Goal: Task Accomplishment & Management: Complete application form

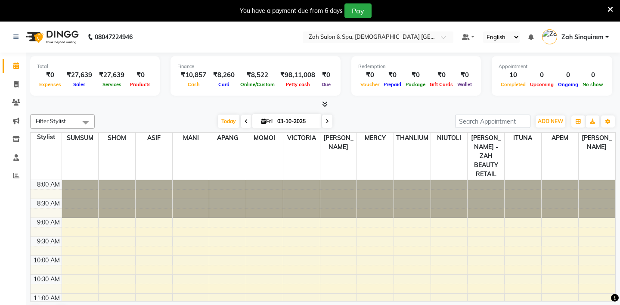
scroll to position [345, 0]
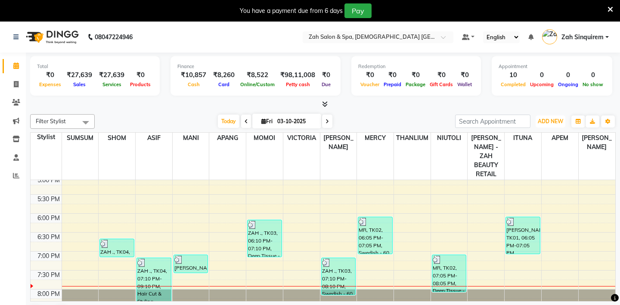
click at [553, 121] on span "ADD NEW" at bounding box center [550, 121] width 25 height 6
click at [526, 148] on link "Add Invoice" at bounding box center [531, 148] width 68 height 11
select select "service"
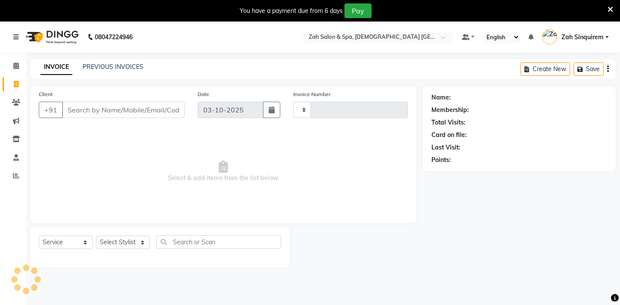
type input "1075"
select select "5613"
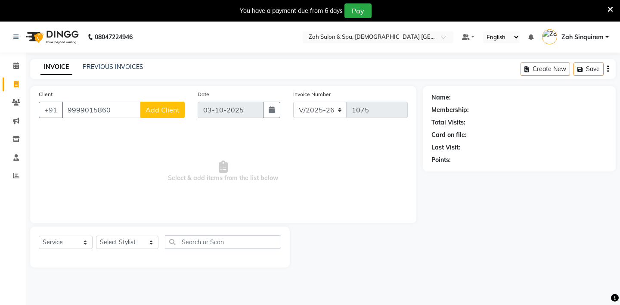
type input "9999015860"
click at [155, 106] on span "Add Client" at bounding box center [162, 109] width 34 height 9
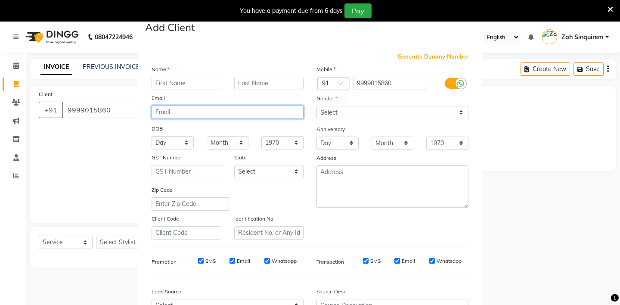
click at [155, 106] on input "email" at bounding box center [228, 111] width 152 height 13
type input "M"
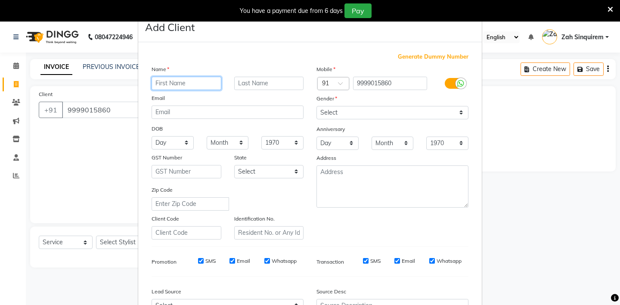
click at [163, 84] on input "text" at bounding box center [187, 83] width 70 height 13
type input "MR"
click at [243, 83] on input "text" at bounding box center [269, 83] width 70 height 13
type input "D"
type input "SHADAB"
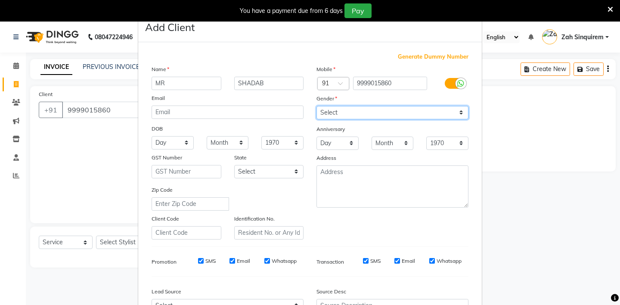
click at [328, 108] on select "Select [DEMOGRAPHIC_DATA] [DEMOGRAPHIC_DATA] Other Prefer Not To Say" at bounding box center [392, 112] width 152 height 13
select select "[DEMOGRAPHIC_DATA]"
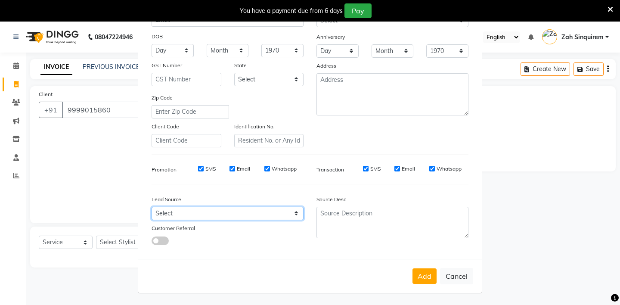
click at [179, 218] on select "Select Walk-in Referral Internet Friend Word of Mouth Advertisement Facebook Ju…" at bounding box center [228, 213] width 152 height 13
select select "36148"
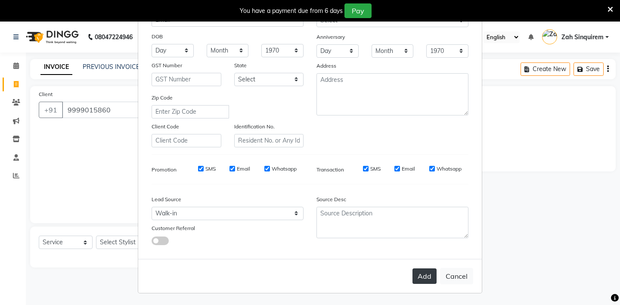
click at [424, 281] on button "Add" at bounding box center [424, 275] width 24 height 15
type input "99******60"
select select
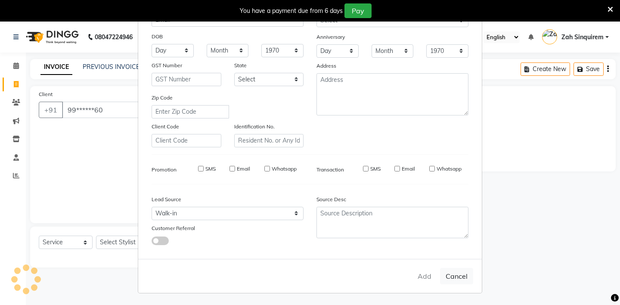
select select
checkbox input "false"
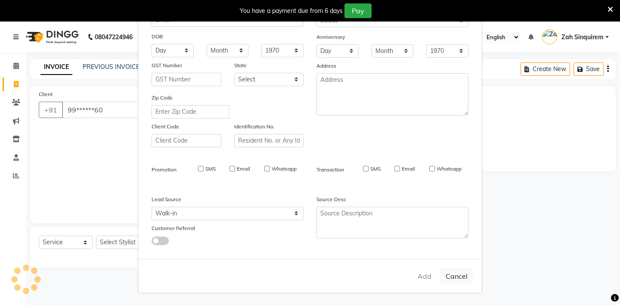
checkbox input "false"
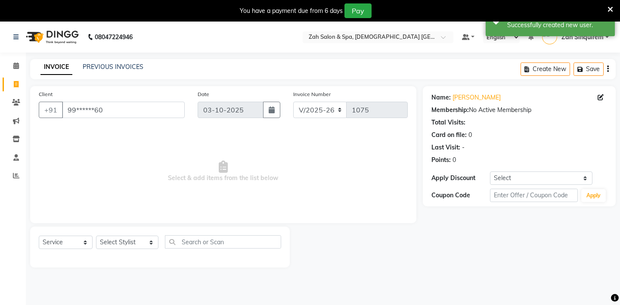
scroll to position [22, 0]
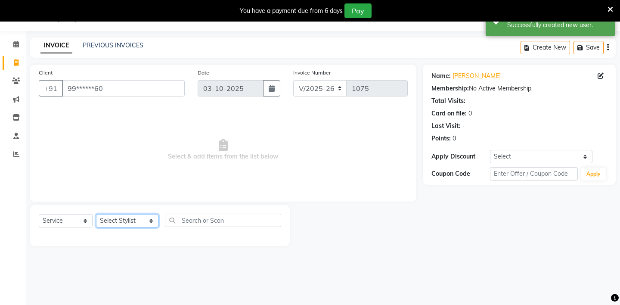
click at [128, 219] on select "Select Stylist [PERSON_NAME] - ZAH BEAUTY RETAIL APANG APEM ASIF ITUNA MANI MER…" at bounding box center [127, 220] width 62 height 13
select select "69643"
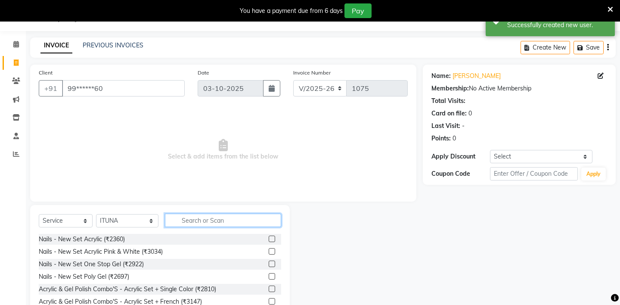
click at [170, 222] on input "text" at bounding box center [223, 219] width 116 height 13
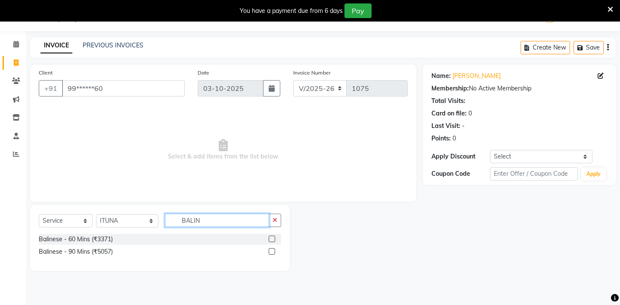
type input "BALIN"
click at [271, 240] on label at bounding box center [272, 238] width 6 height 6
click at [271, 240] on input "checkbox" at bounding box center [272, 239] width 6 height 6
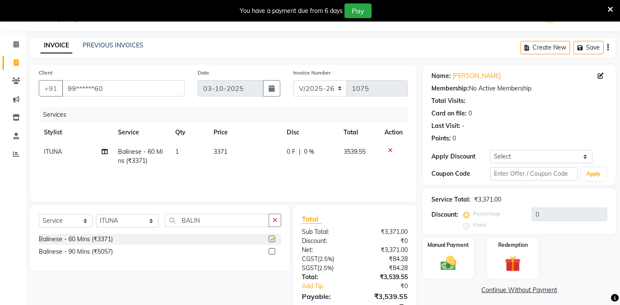
checkbox input "false"
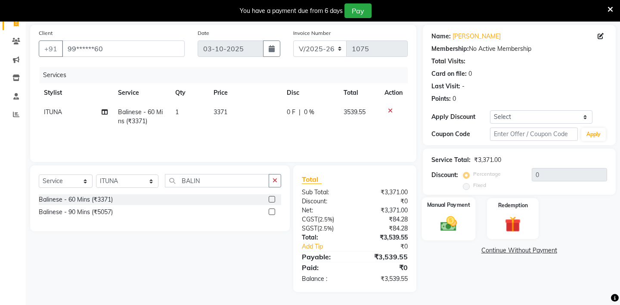
click at [433, 203] on div "Manual Payment" at bounding box center [447, 218] width 53 height 43
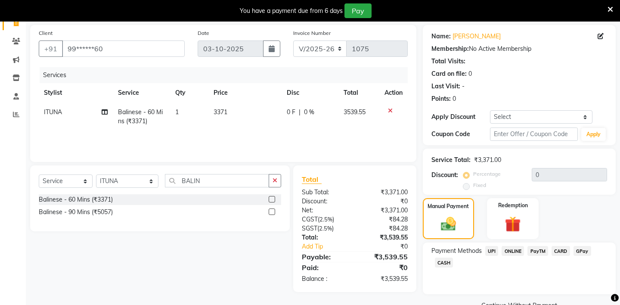
click at [494, 246] on span "UPI" at bounding box center [491, 251] width 13 height 10
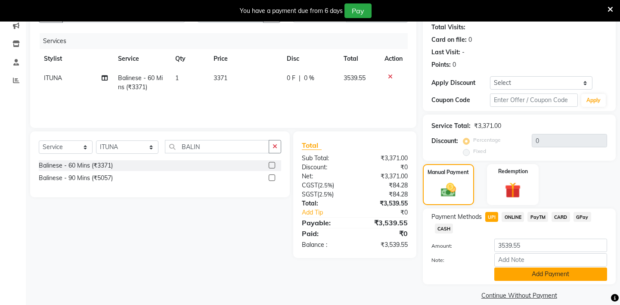
click at [515, 267] on button "Add Payment" at bounding box center [550, 273] width 113 height 13
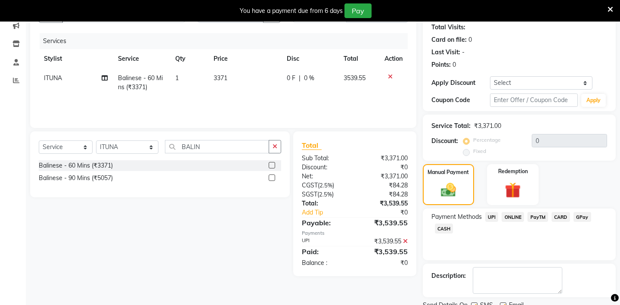
scroll to position [120, 0]
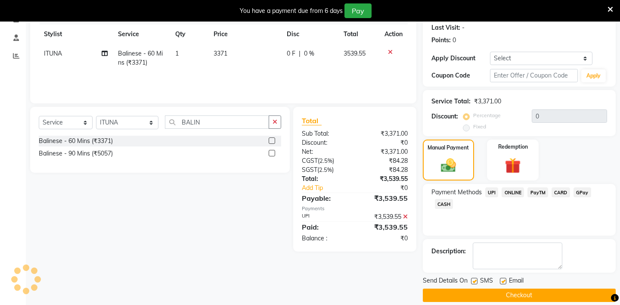
click at [490, 288] on button "Checkout" at bounding box center [519, 294] width 193 height 13
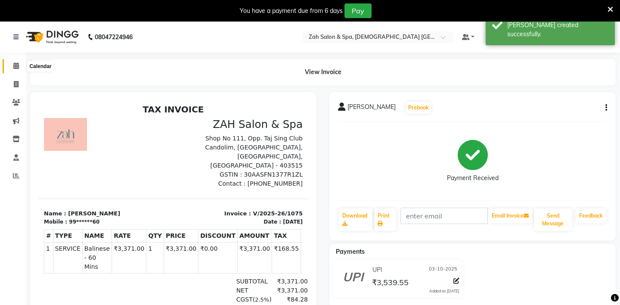
click at [15, 64] on icon at bounding box center [16, 65] width 6 height 6
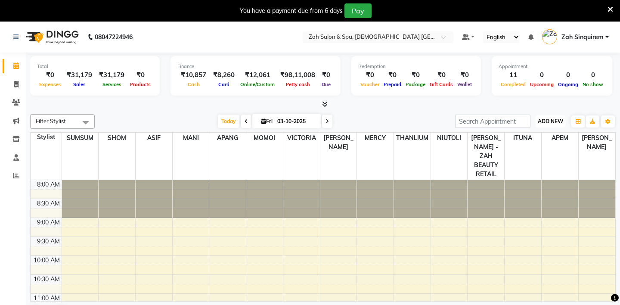
click at [560, 124] on span "ADD NEW" at bounding box center [550, 121] width 25 height 6
click at [526, 145] on link "Add Invoice" at bounding box center [531, 148] width 68 height 11
select select "service"
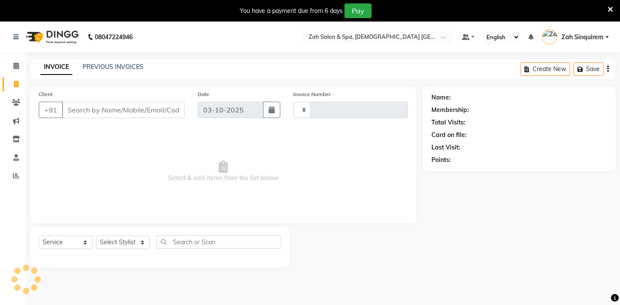
type input "1076"
select select "5613"
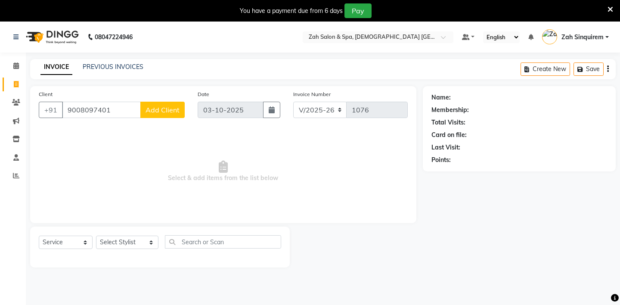
type input "9008097401"
click at [164, 109] on span "Add Client" at bounding box center [162, 109] width 34 height 9
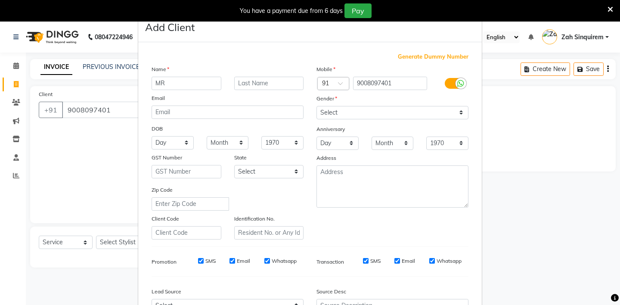
type input "MR"
click at [339, 115] on select "Select [DEMOGRAPHIC_DATA] [DEMOGRAPHIC_DATA] Other Prefer Not To Say" at bounding box center [392, 112] width 152 height 13
select select "[DEMOGRAPHIC_DATA]"
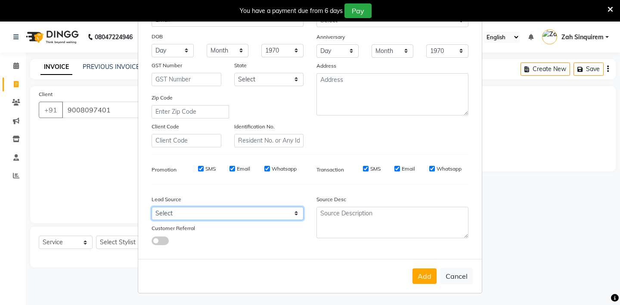
click at [173, 215] on select "Select Walk-in Referral Internet Friend Word of Mouth Advertisement Facebook Ju…" at bounding box center [228, 213] width 152 height 13
select select "36148"
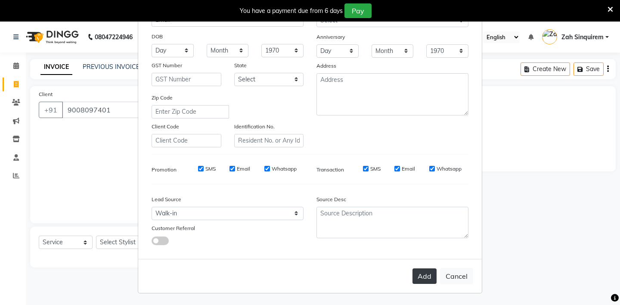
click at [427, 272] on button "Add" at bounding box center [424, 275] width 24 height 15
type input "90******01"
select select
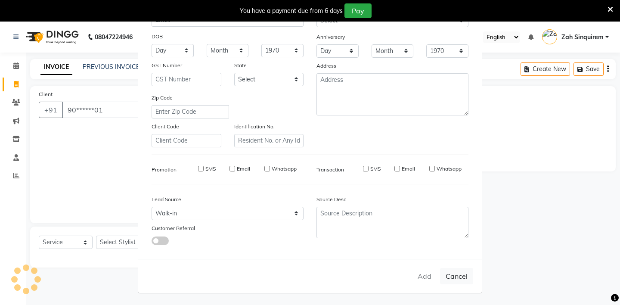
select select
checkbox input "false"
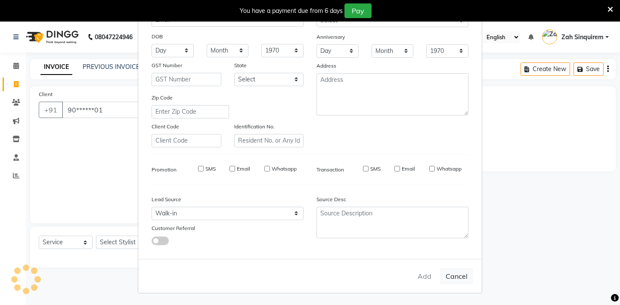
checkbox input "false"
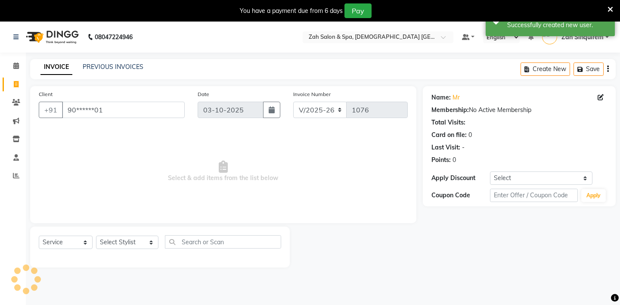
scroll to position [22, 0]
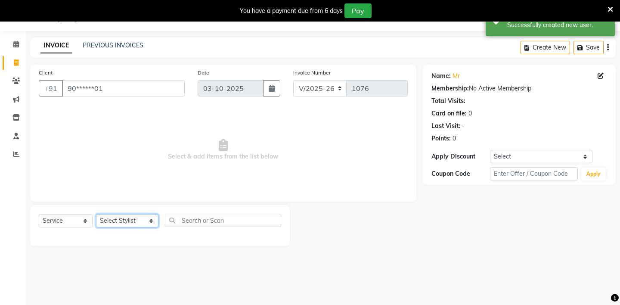
click at [137, 221] on select "Select Stylist [PERSON_NAME] - ZAH BEAUTY RETAIL APANG APEM ASIF ITUNA MANI MER…" at bounding box center [127, 220] width 62 height 13
select select "57860"
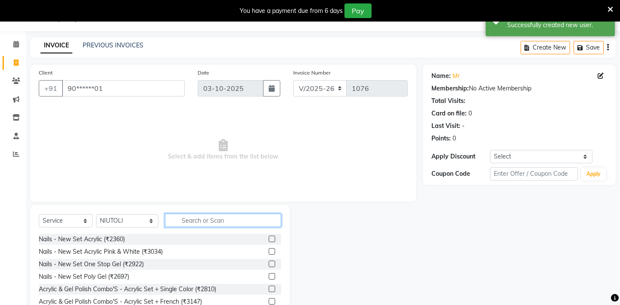
click at [190, 220] on input "text" at bounding box center [223, 219] width 116 height 13
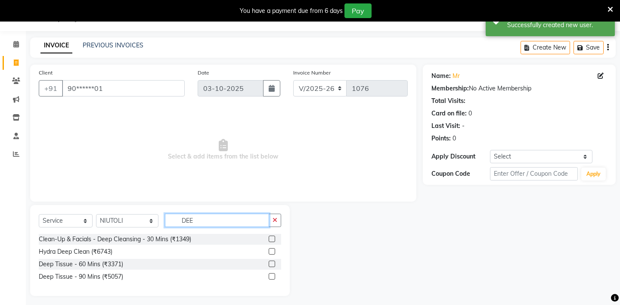
type input "DEE"
click at [270, 262] on label at bounding box center [272, 263] width 6 height 6
click at [270, 262] on input "checkbox" at bounding box center [272, 264] width 6 height 6
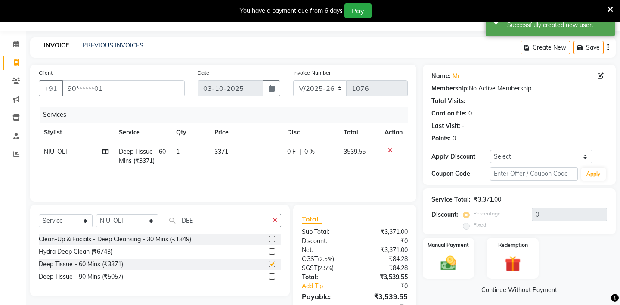
checkbox input "false"
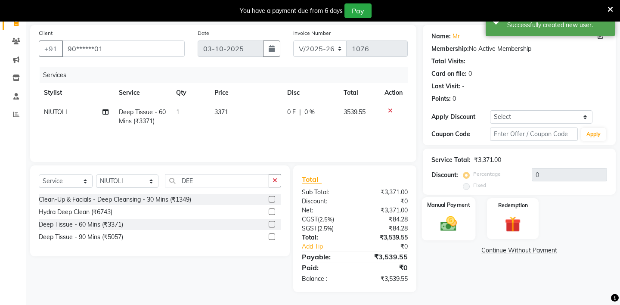
click at [440, 202] on div "Manual Payment" at bounding box center [447, 218] width 53 height 43
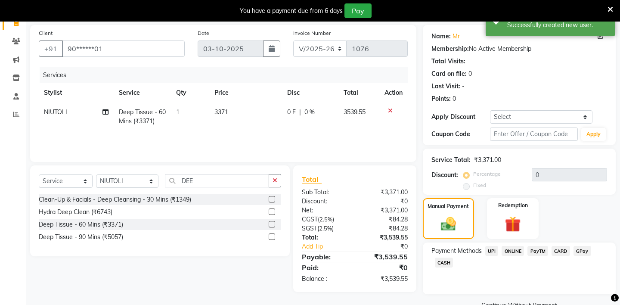
click at [563, 246] on span "CARD" at bounding box center [560, 251] width 19 height 10
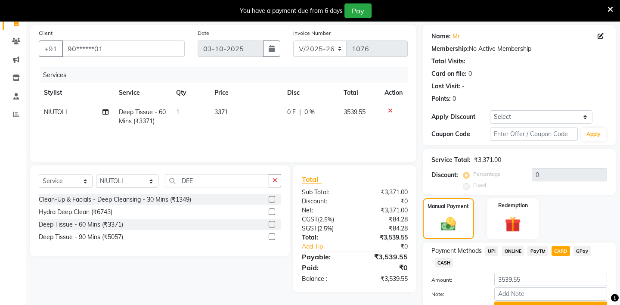
scroll to position [95, 0]
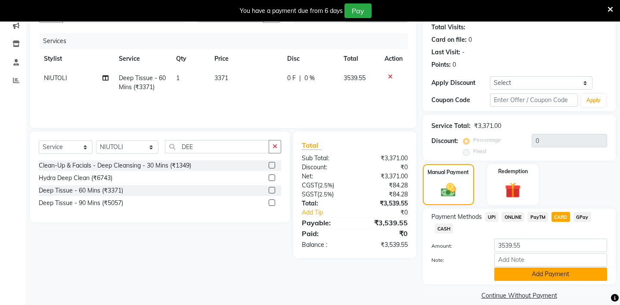
click at [513, 267] on button "Add Payment" at bounding box center [550, 273] width 113 height 13
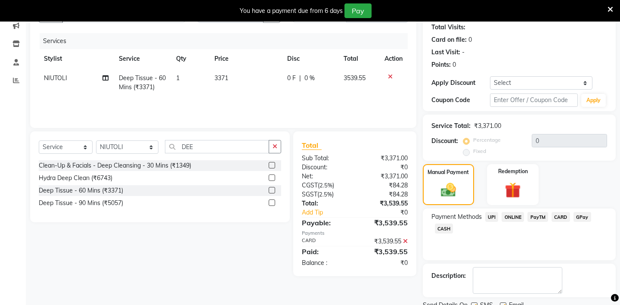
scroll to position [120, 0]
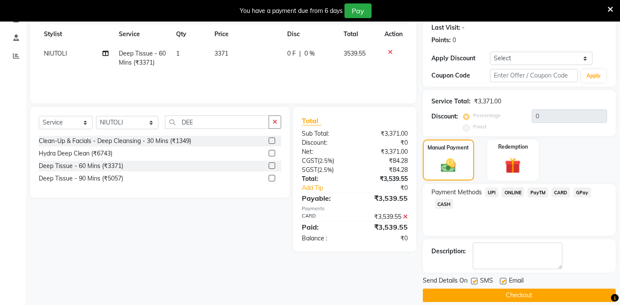
click at [467, 288] on button "Checkout" at bounding box center [519, 294] width 193 height 13
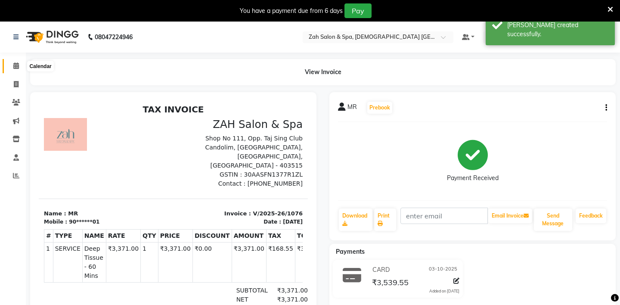
click at [13, 65] on span at bounding box center [16, 66] width 15 height 10
